Goal: Navigation & Orientation: Find specific page/section

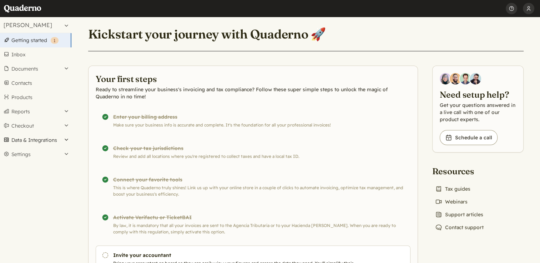
click at [64, 138] on button "Data & Integrations" at bounding box center [35, 140] width 71 height 14
click at [33, 150] on link "Integrations" at bounding box center [35, 152] width 71 height 10
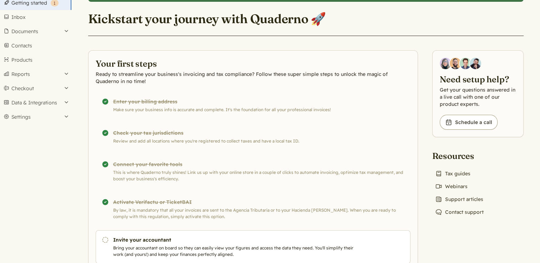
scroll to position [66, 0]
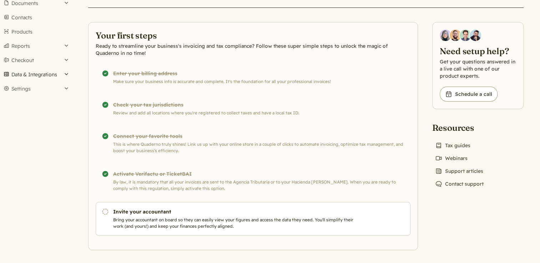
click at [55, 73] on button "Data & Integrations" at bounding box center [35, 74] width 71 height 14
click at [35, 85] on link "Integrations" at bounding box center [35, 87] width 71 height 10
